Goal: Book appointment/travel/reservation

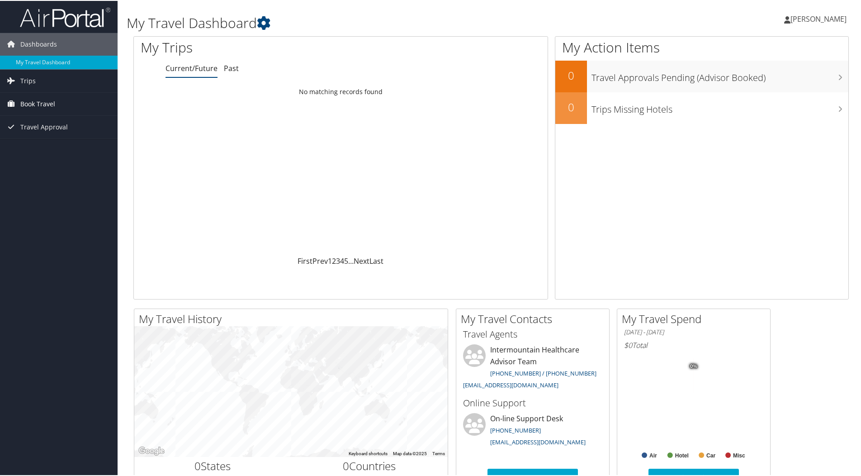
click at [40, 98] on span "Book Travel" at bounding box center [37, 103] width 35 height 23
click at [57, 154] on link "Book/Manage Online Trips" at bounding box center [59, 149] width 118 height 14
